Goal: Information Seeking & Learning: Learn about a topic

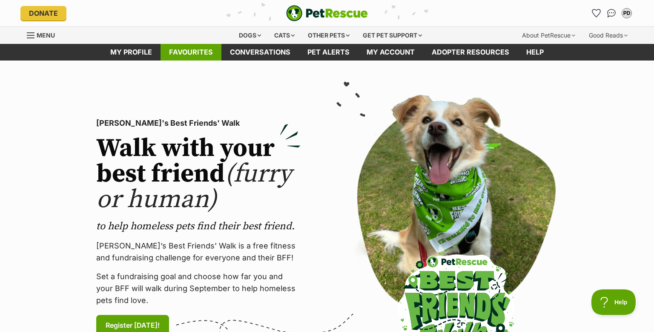
click at [181, 47] on link "Favourites" at bounding box center [190, 52] width 61 height 17
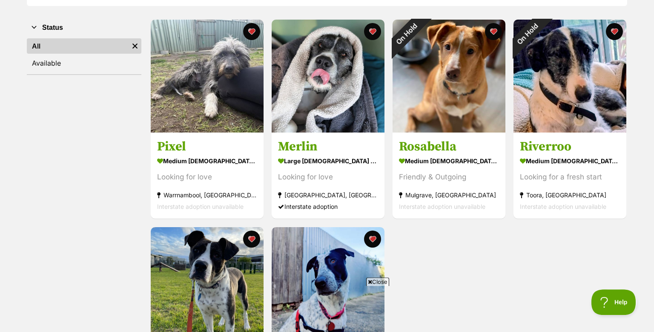
scroll to position [152, 0]
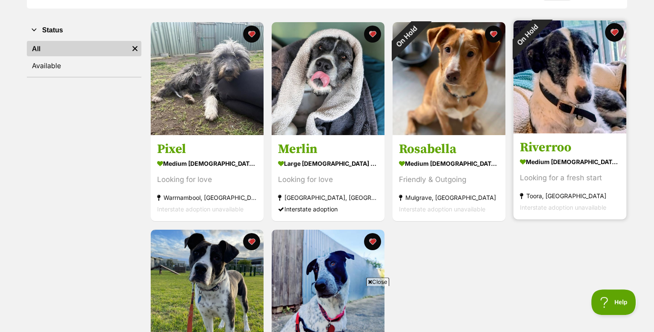
click at [613, 34] on button "favourite" at bounding box center [614, 32] width 19 height 19
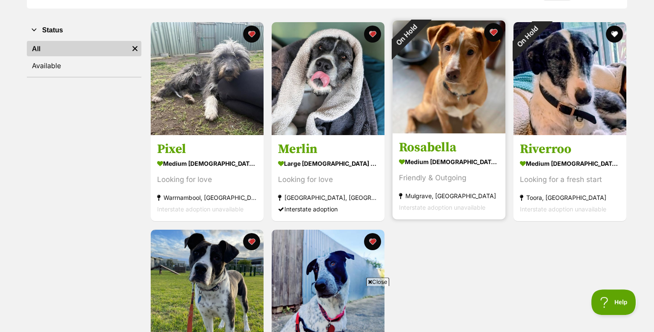
click at [494, 31] on button "favourite" at bounding box center [493, 32] width 19 height 19
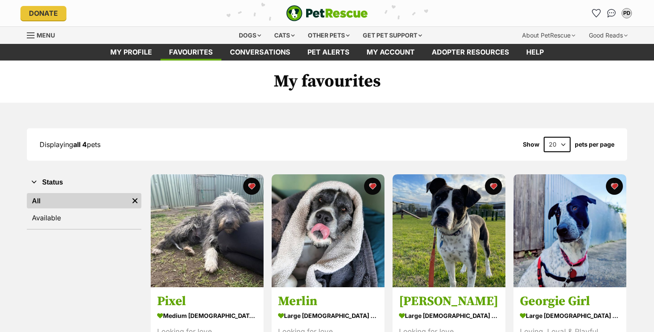
scroll to position [152, 0]
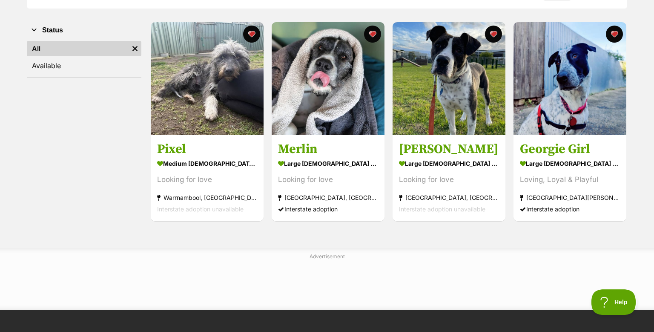
click at [304, 89] on img at bounding box center [328, 78] width 113 height 113
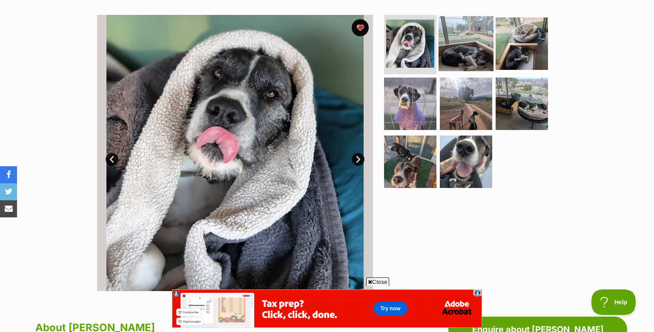
click at [461, 46] on img at bounding box center [465, 43] width 55 height 55
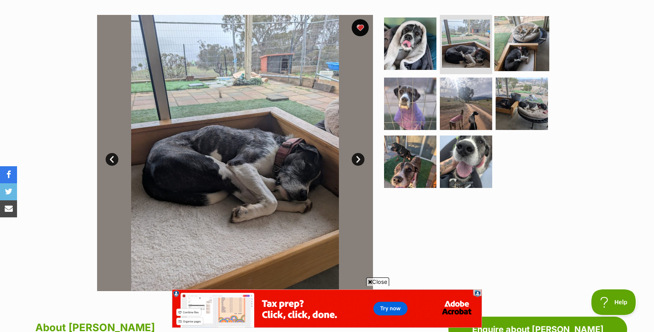
click at [520, 50] on img at bounding box center [521, 43] width 55 height 55
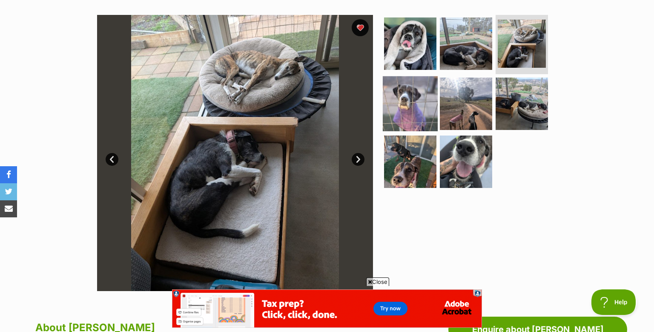
click at [399, 104] on img at bounding box center [410, 103] width 55 height 55
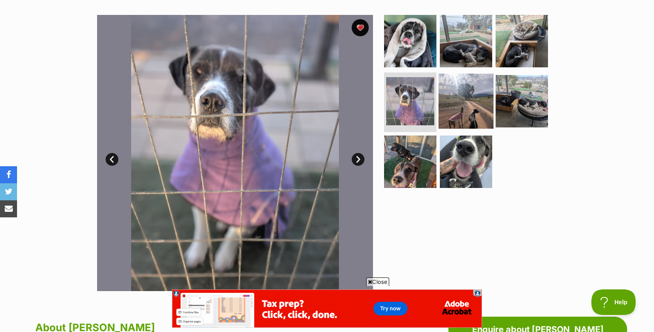
click at [447, 102] on img at bounding box center [465, 101] width 55 height 55
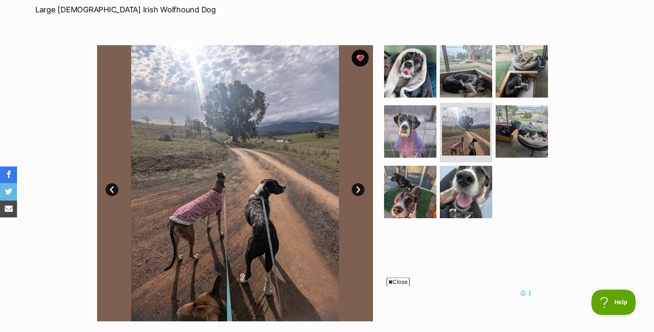
scroll to position [109, 0]
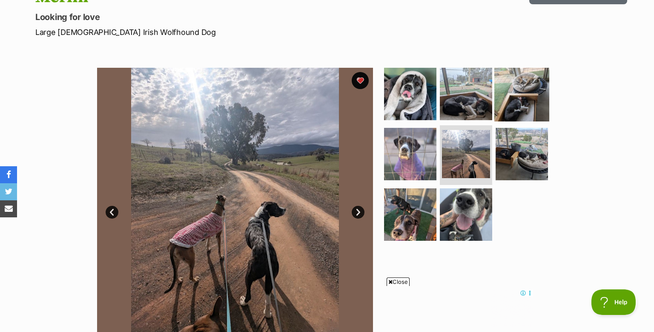
click at [520, 98] on img at bounding box center [521, 93] width 55 height 55
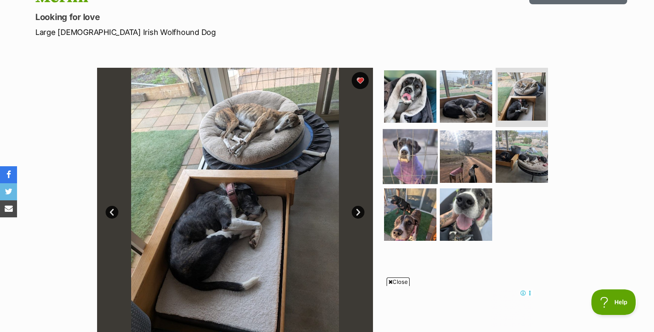
click at [408, 149] on img at bounding box center [410, 156] width 55 height 55
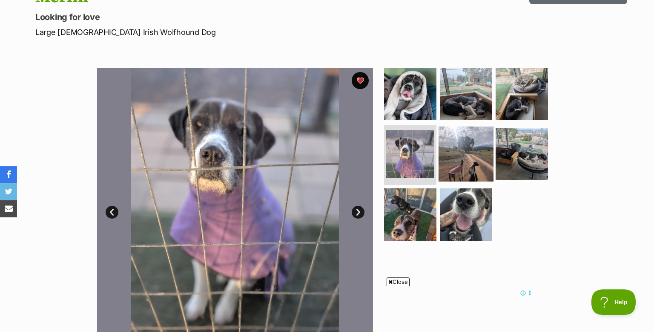
click at [464, 146] on img at bounding box center [465, 153] width 55 height 55
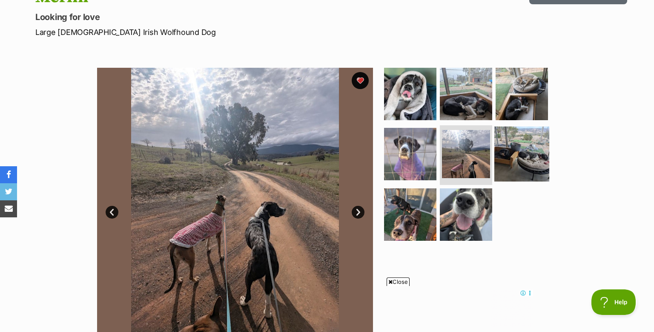
click at [516, 156] on img at bounding box center [521, 153] width 55 height 55
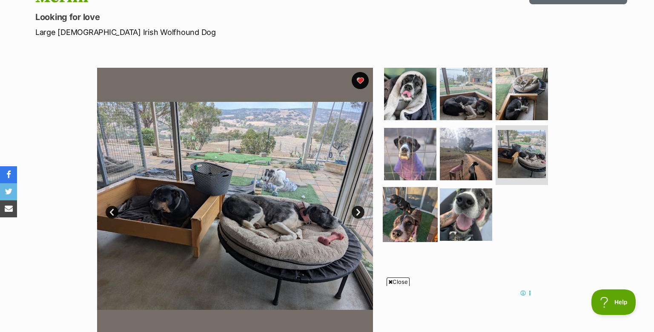
click at [396, 214] on img at bounding box center [410, 214] width 55 height 55
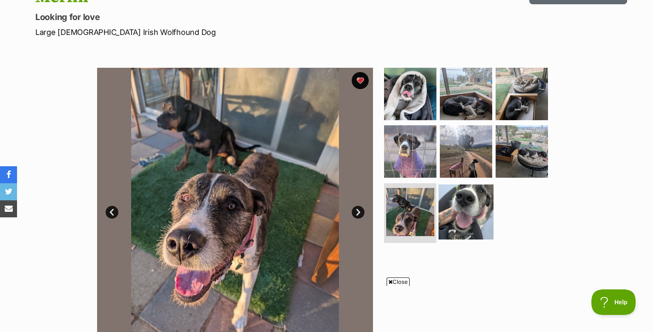
scroll to position [0, 0]
click at [460, 215] on img at bounding box center [465, 211] width 55 height 55
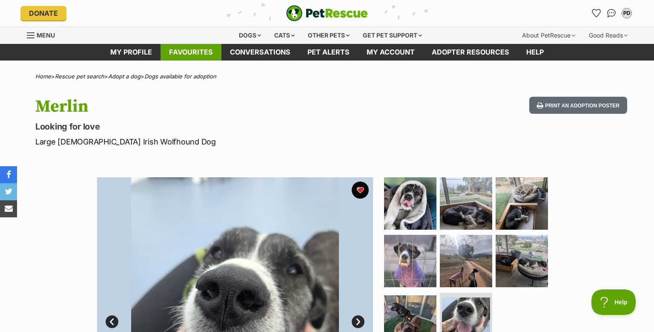
click at [189, 54] on link "Favourites" at bounding box center [190, 52] width 61 height 17
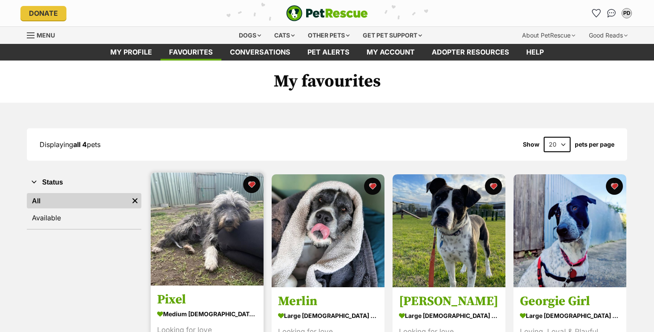
click at [209, 238] on img at bounding box center [207, 228] width 113 height 113
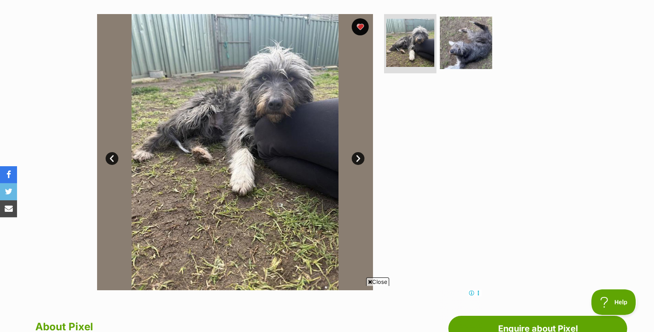
scroll to position [142, 0]
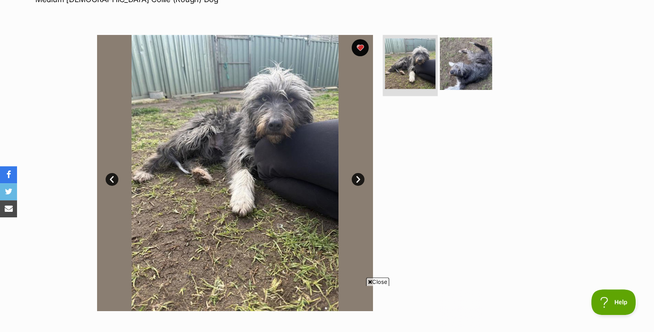
click at [410, 72] on img at bounding box center [410, 63] width 51 height 51
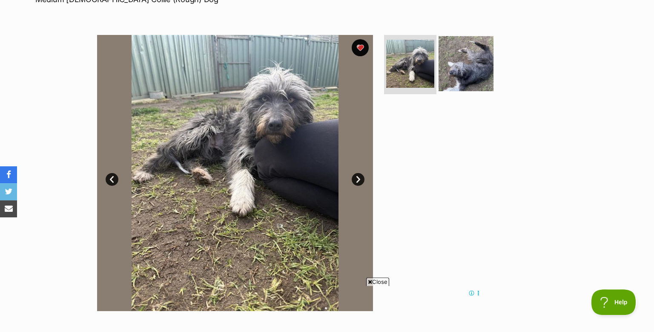
click at [459, 55] on img at bounding box center [465, 63] width 55 height 55
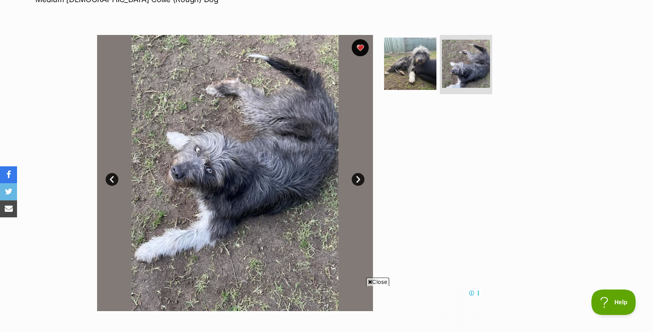
click at [358, 180] on link "Next" at bounding box center [358, 179] width 13 height 13
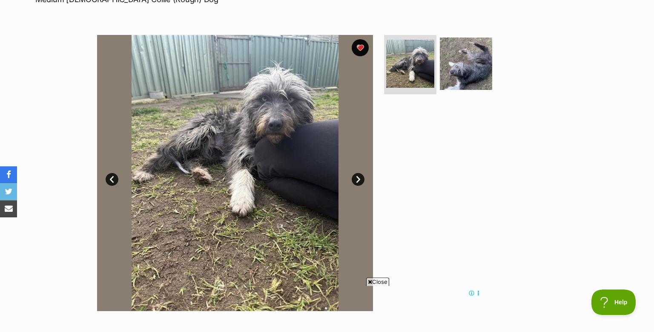
click at [358, 180] on link "Next" at bounding box center [358, 179] width 13 height 13
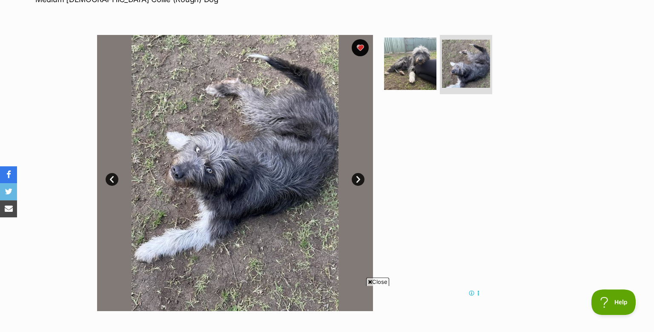
click at [358, 180] on link "Next" at bounding box center [358, 179] width 13 height 13
